Goal: Transaction & Acquisition: Purchase product/service

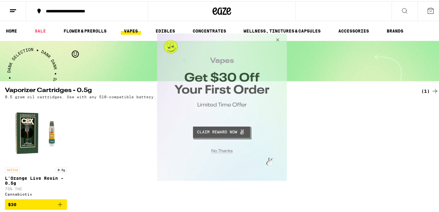
click at [225, 149] on button "Close Modal" at bounding box center [221, 150] width 126 height 10
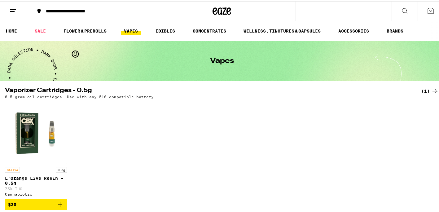
click at [130, 27] on link "VAPES" at bounding box center [131, 29] width 20 height 7
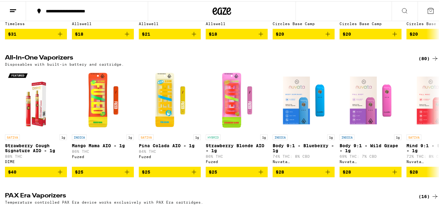
scroll to position [305, 0]
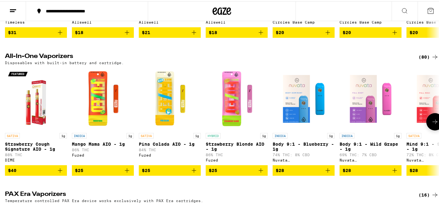
click at [431, 124] on icon at bounding box center [434, 120] width 7 height 7
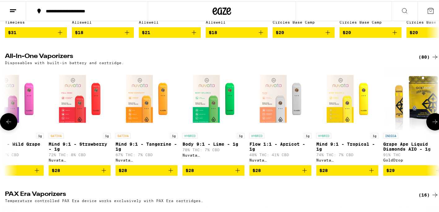
scroll to position [0, 362]
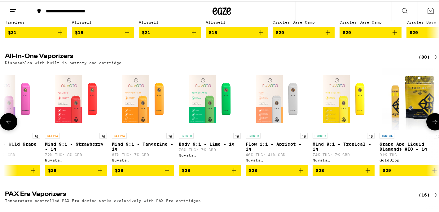
click at [431, 124] on icon at bounding box center [434, 120] width 7 height 7
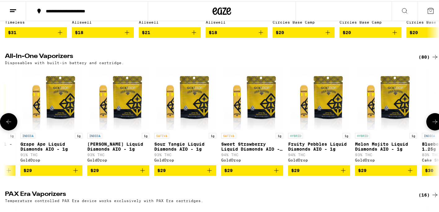
scroll to position [0, 723]
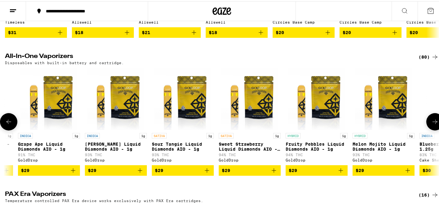
click at [431, 124] on icon at bounding box center [434, 120] width 7 height 7
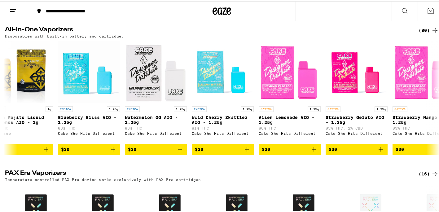
scroll to position [334, 0]
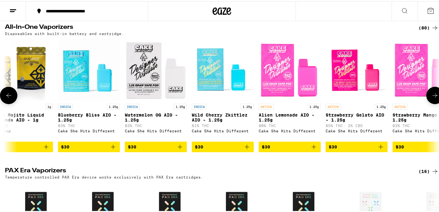
click at [431, 98] on icon at bounding box center [434, 93] width 7 height 7
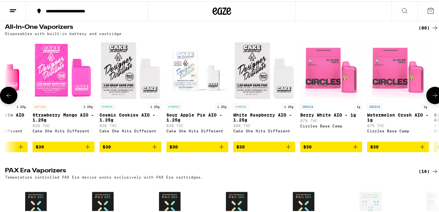
scroll to position [0, 1446]
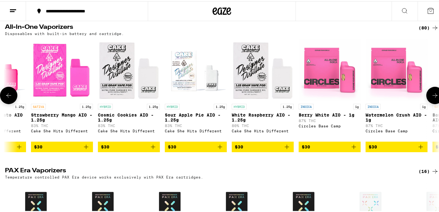
click at [431, 98] on icon at bounding box center [434, 93] width 7 height 7
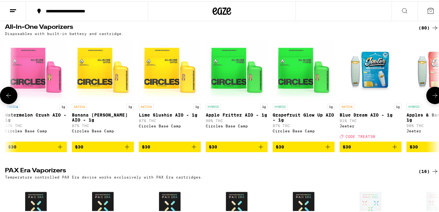
scroll to position [0, 1808]
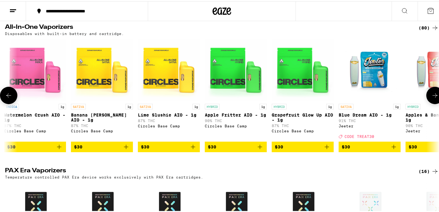
click at [431, 98] on icon at bounding box center [434, 93] width 7 height 7
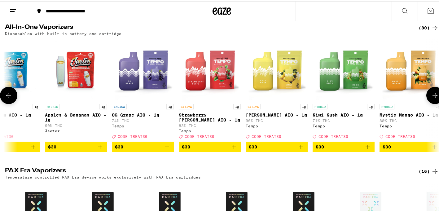
scroll to position [0, 2169]
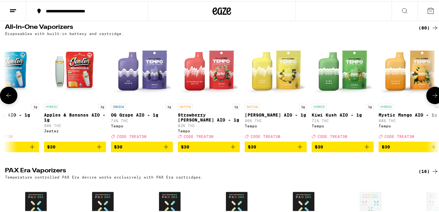
click at [432, 98] on icon at bounding box center [434, 93] width 7 height 7
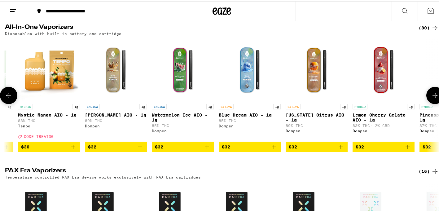
scroll to position [0, 2531]
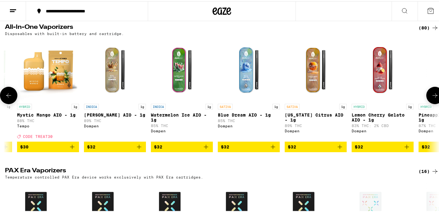
click at [432, 98] on icon at bounding box center [434, 93] width 7 height 7
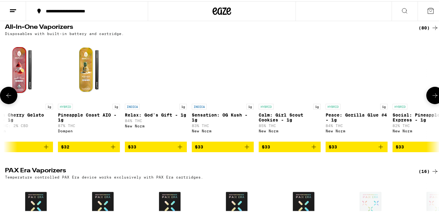
scroll to position [0, 2893]
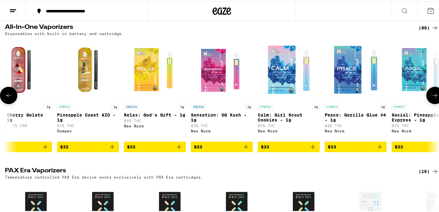
click at [432, 98] on icon at bounding box center [434, 93] width 7 height 7
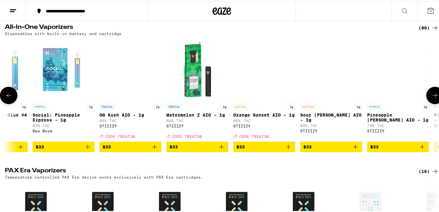
scroll to position [0, 3254]
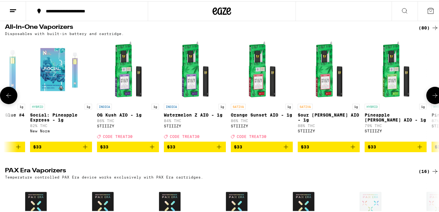
click at [432, 98] on icon at bounding box center [434, 93] width 7 height 7
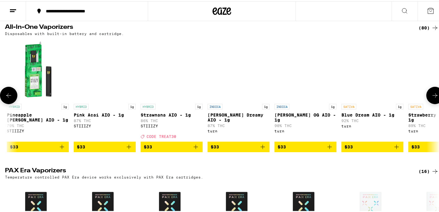
scroll to position [0, 3616]
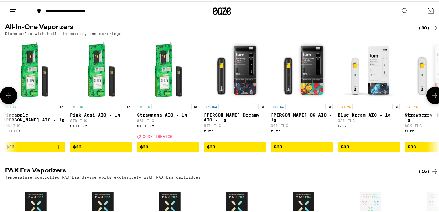
click at [432, 98] on icon at bounding box center [434, 93] width 7 height 7
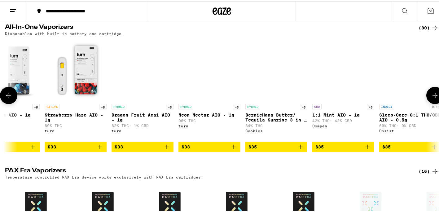
scroll to position [0, 3977]
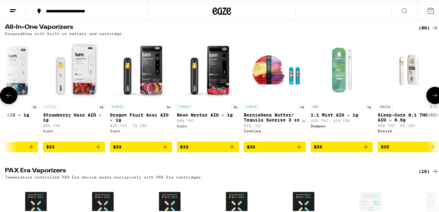
click at [432, 98] on icon at bounding box center [434, 93] width 7 height 7
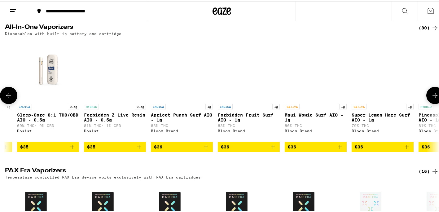
scroll to position [0, 4339]
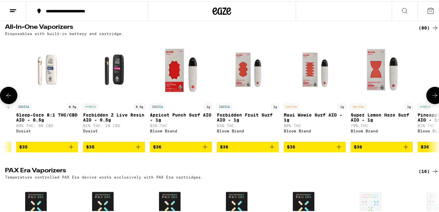
click at [432, 98] on icon at bounding box center [434, 93] width 7 height 7
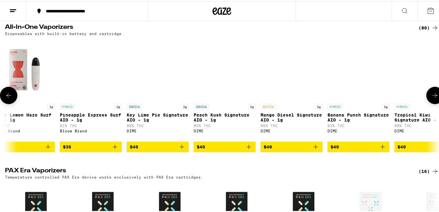
scroll to position [0, 4700]
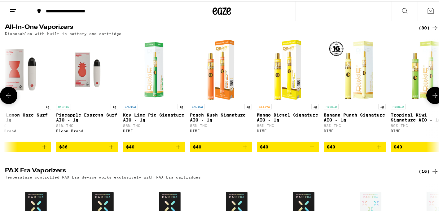
click at [432, 98] on icon at bounding box center [434, 93] width 7 height 7
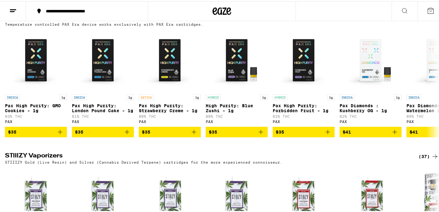
scroll to position [488, 0]
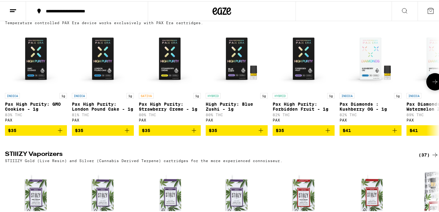
click at [431, 84] on icon at bounding box center [434, 80] width 7 height 7
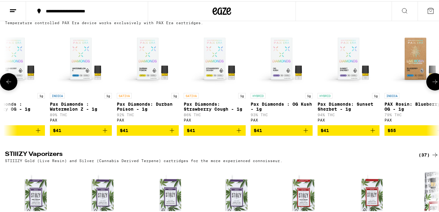
scroll to position [0, 362]
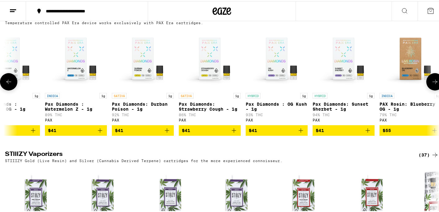
click at [431, 84] on icon at bounding box center [434, 80] width 7 height 7
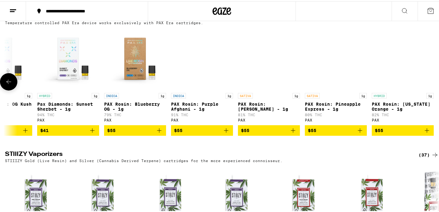
scroll to position [0, 642]
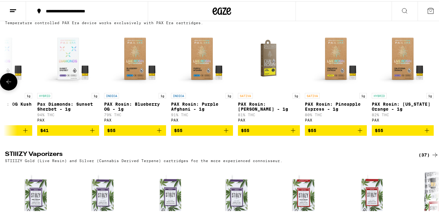
click at [431, 89] on div at bounding box center [434, 80] width 17 height 17
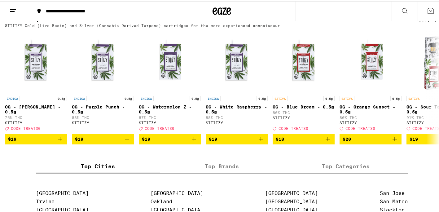
scroll to position [626, 0]
